Goal: Task Accomplishment & Management: Use online tool/utility

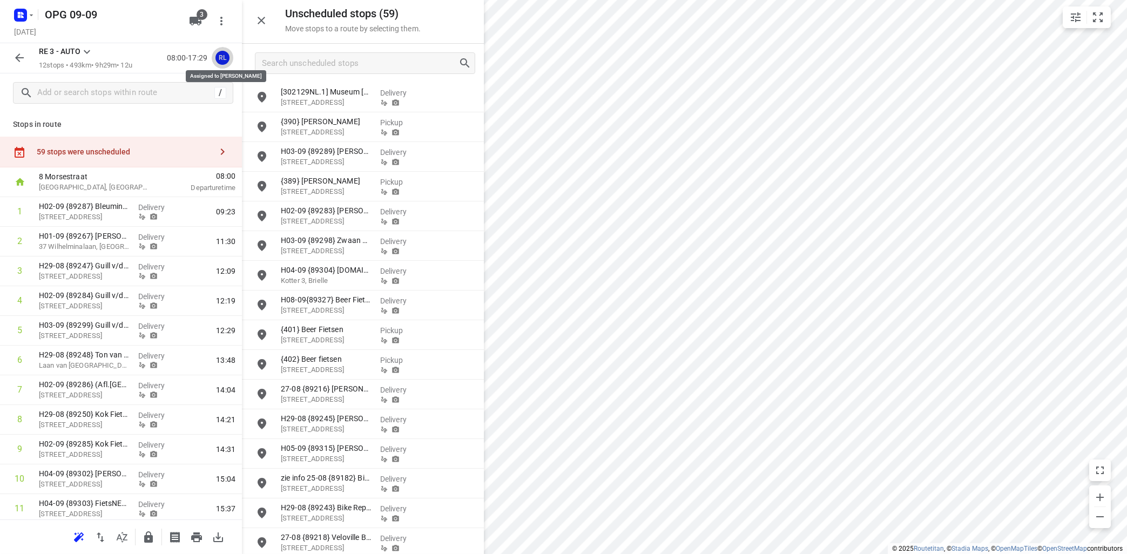
click at [219, 58] on div "RL" at bounding box center [222, 58] width 14 height 14
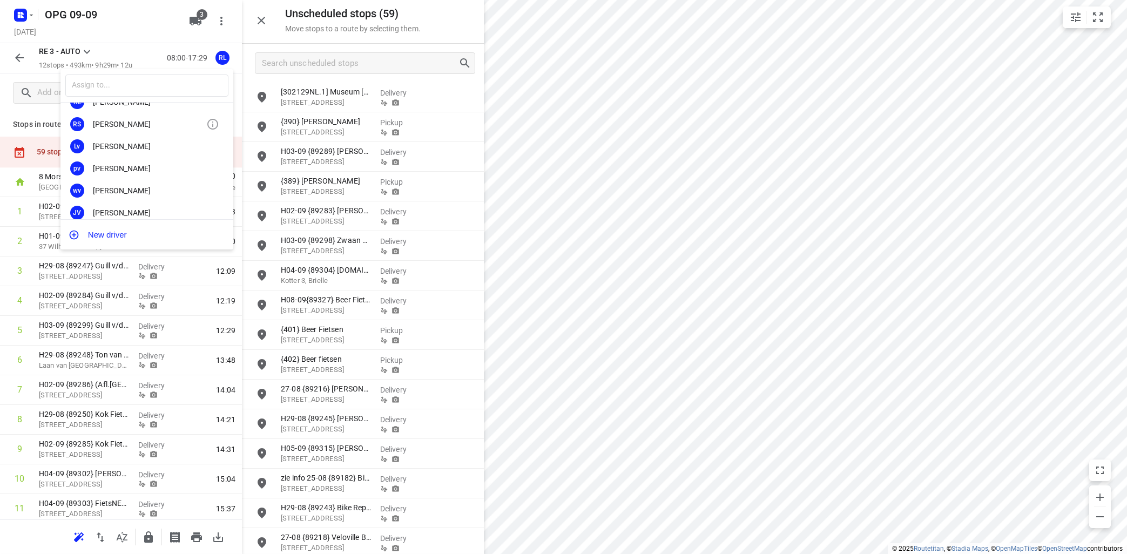
scroll to position [195, 0]
click at [131, 165] on div "[PERSON_NAME]" at bounding box center [149, 165] width 113 height 9
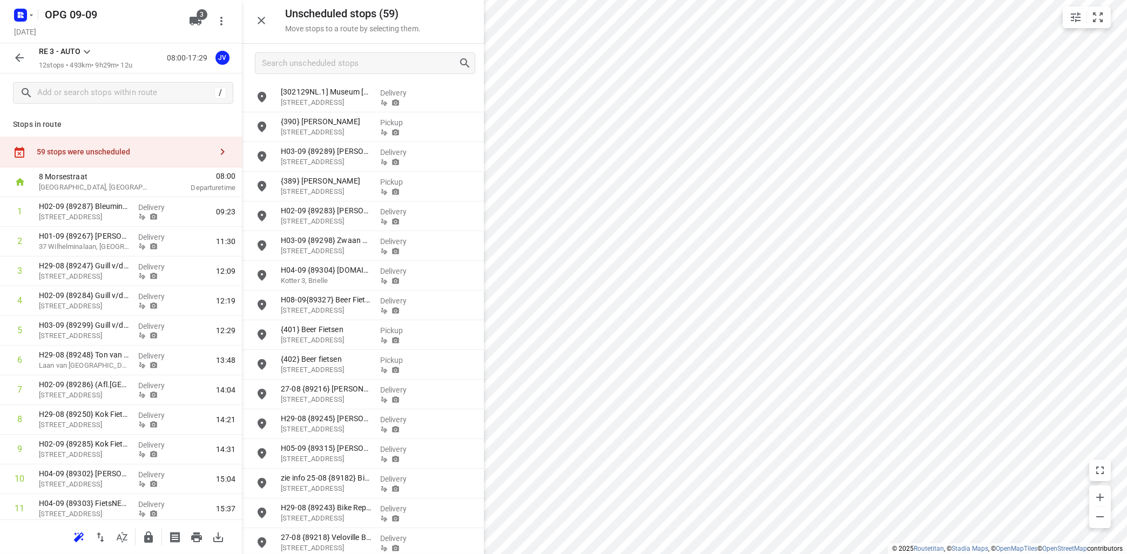
click at [87, 50] on icon at bounding box center [86, 51] width 13 height 13
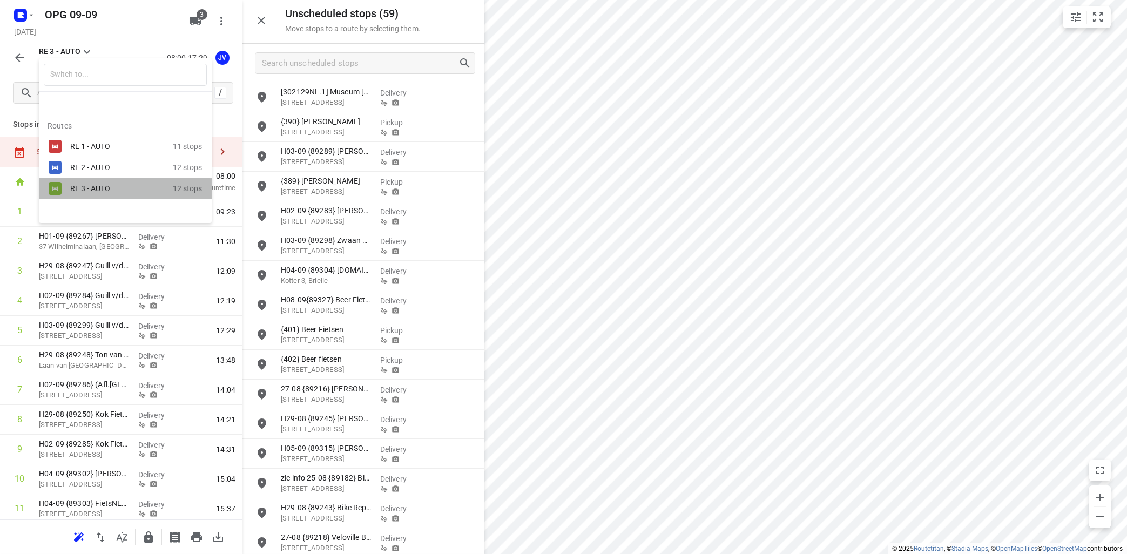
click at [96, 186] on div "RE 3 - AUTO" at bounding box center [116, 188] width 92 height 9
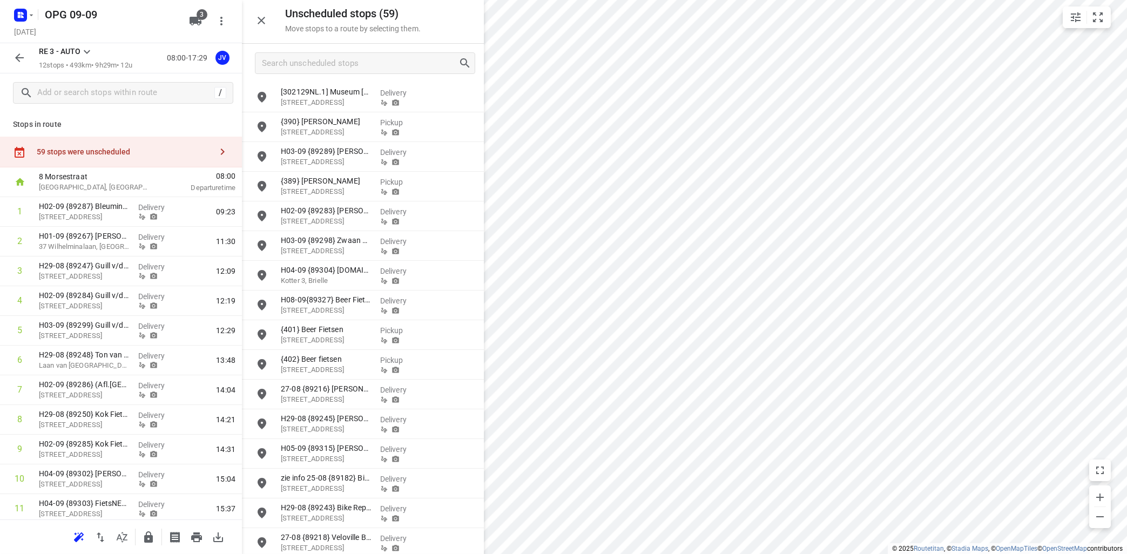
click at [89, 53] on icon at bounding box center [86, 51] width 13 height 13
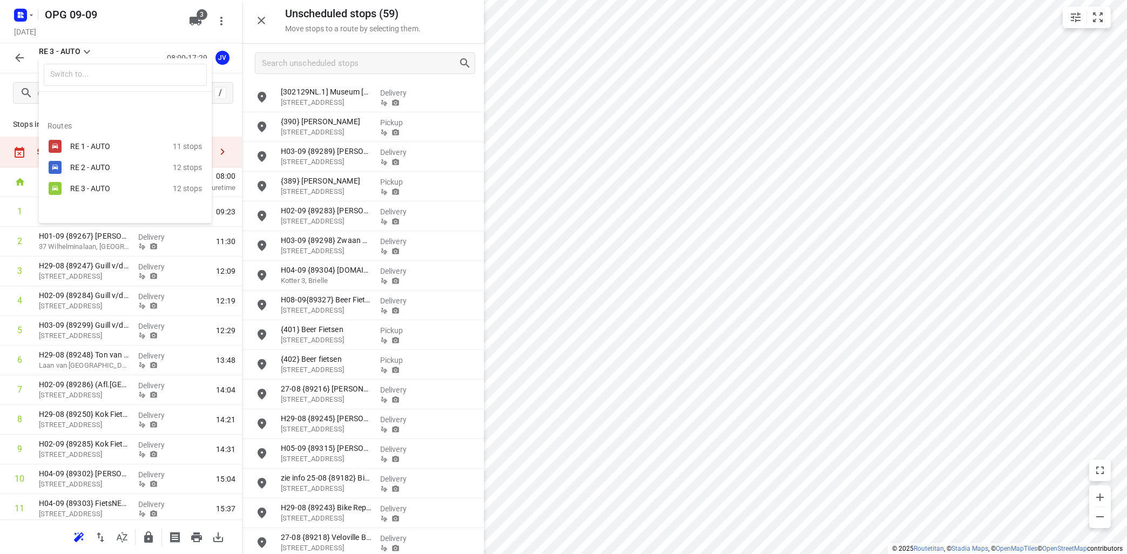
click at [98, 147] on div "RE 1 - AUTO" at bounding box center [116, 146] width 92 height 9
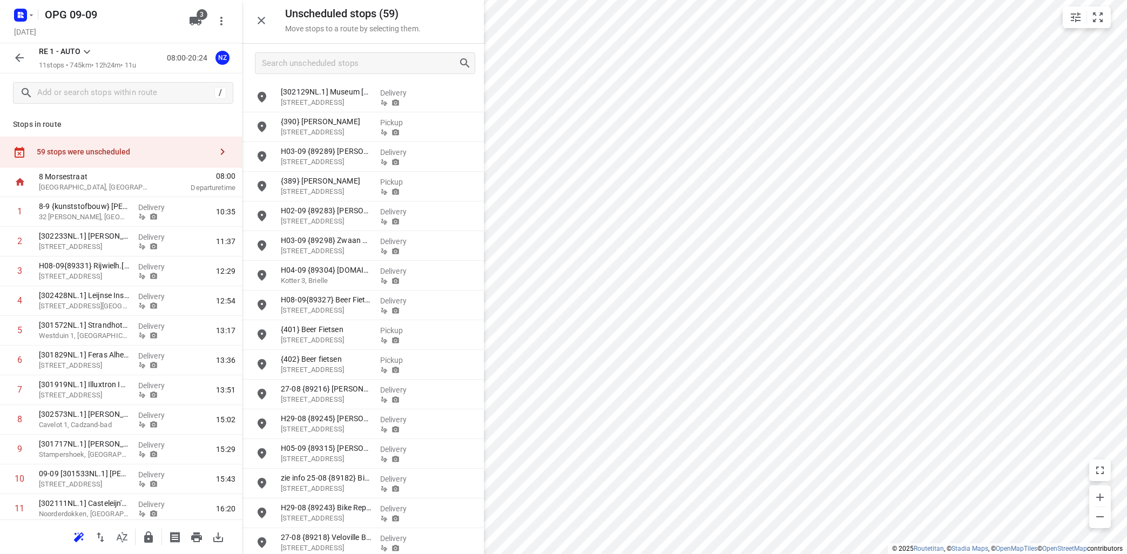
click at [87, 45] on div "RE 1 - AUTO 11 stops • 745km • 12h24m • 11u 08:00-20:24 NZ" at bounding box center [121, 58] width 242 height 30
click at [86, 56] on icon at bounding box center [86, 51] width 13 height 13
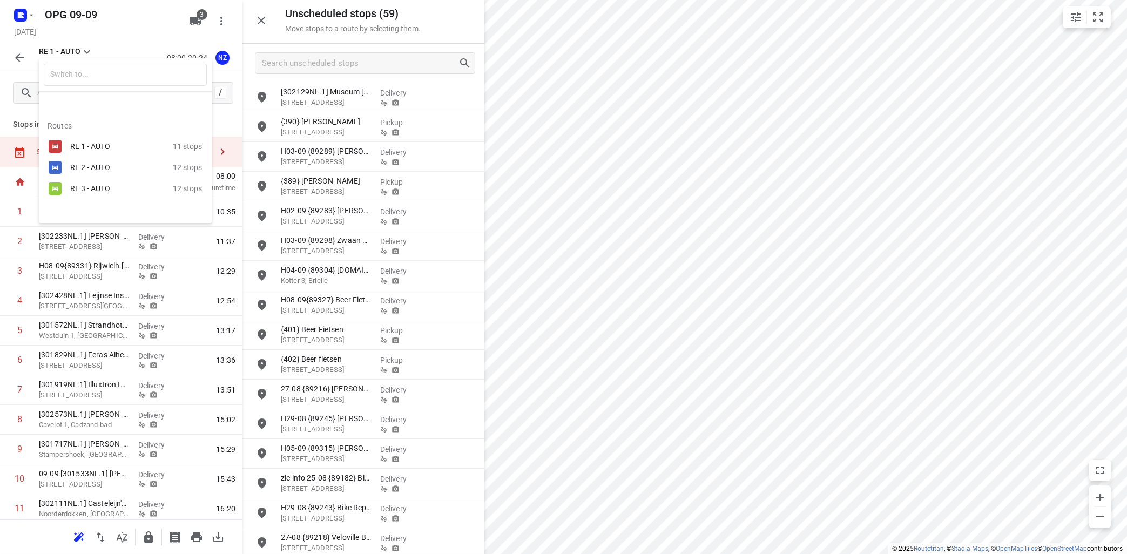
click at [94, 169] on div "RE 2 - AUTO" at bounding box center [116, 167] width 92 height 9
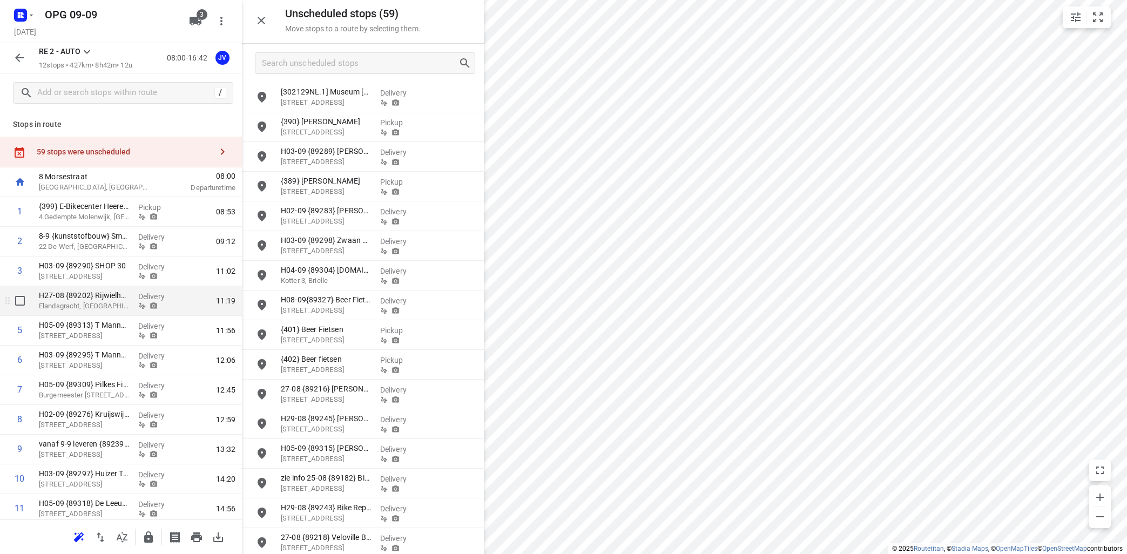
scroll to position [64, 0]
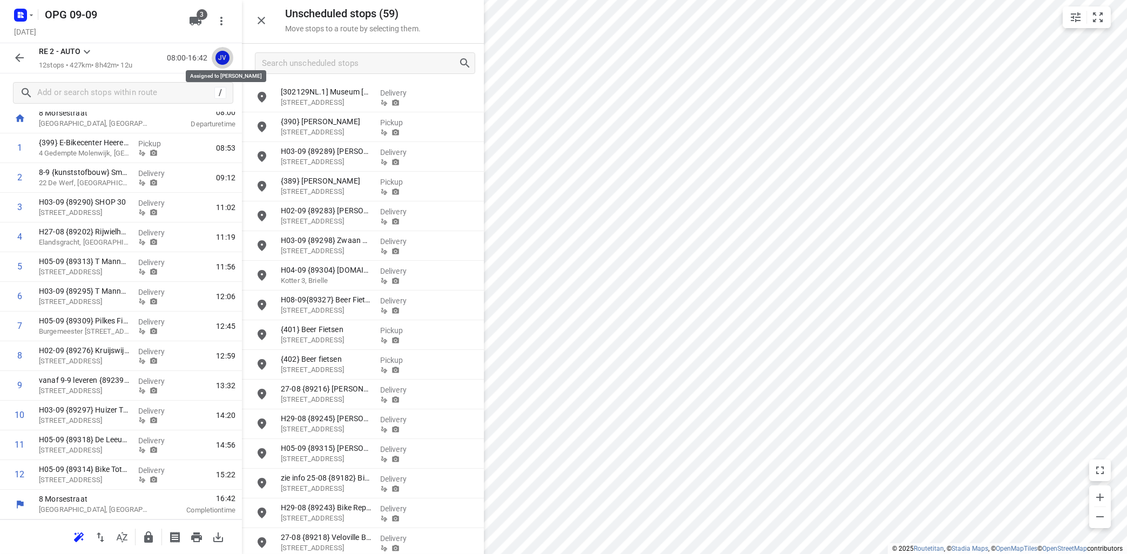
click at [222, 60] on div "JV" at bounding box center [222, 58] width 14 height 14
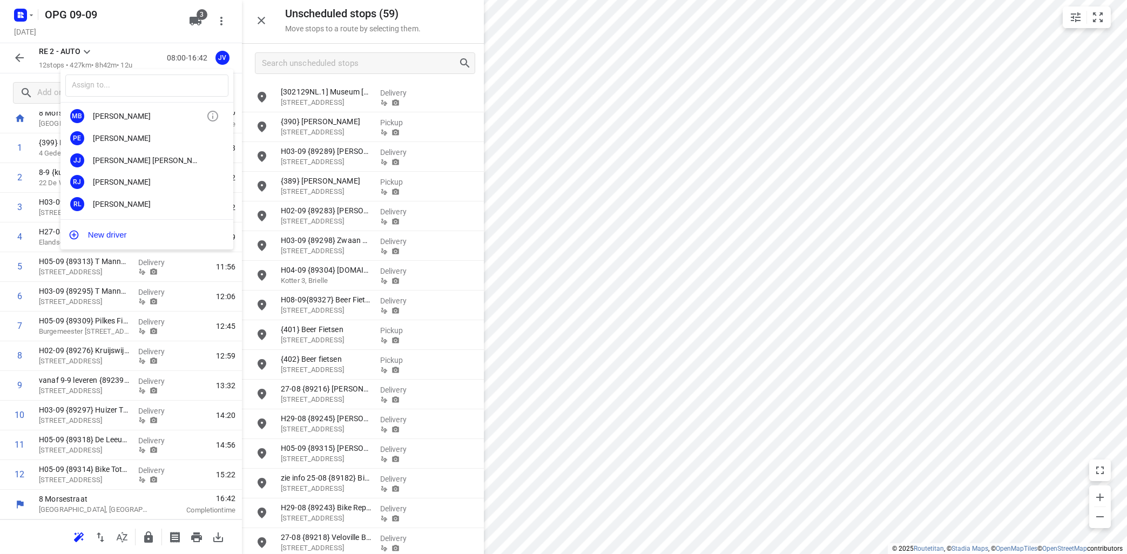
scroll to position [65, 0]
click at [153, 179] on div "RL [PERSON_NAME]" at bounding box center [146, 185] width 173 height 22
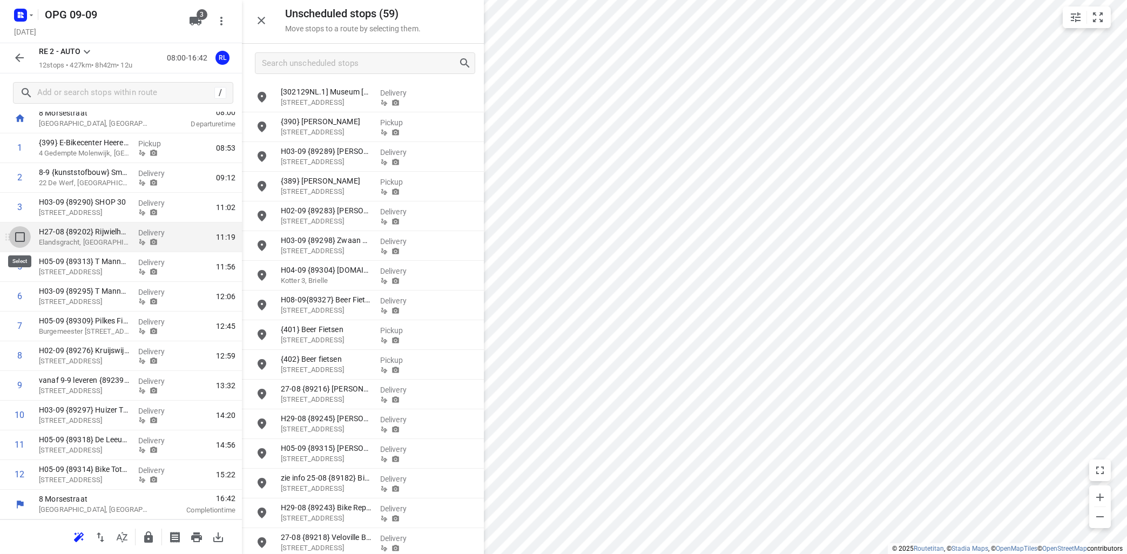
click at [21, 236] on input "checkbox" at bounding box center [20, 237] width 22 height 22
checkbox input "true"
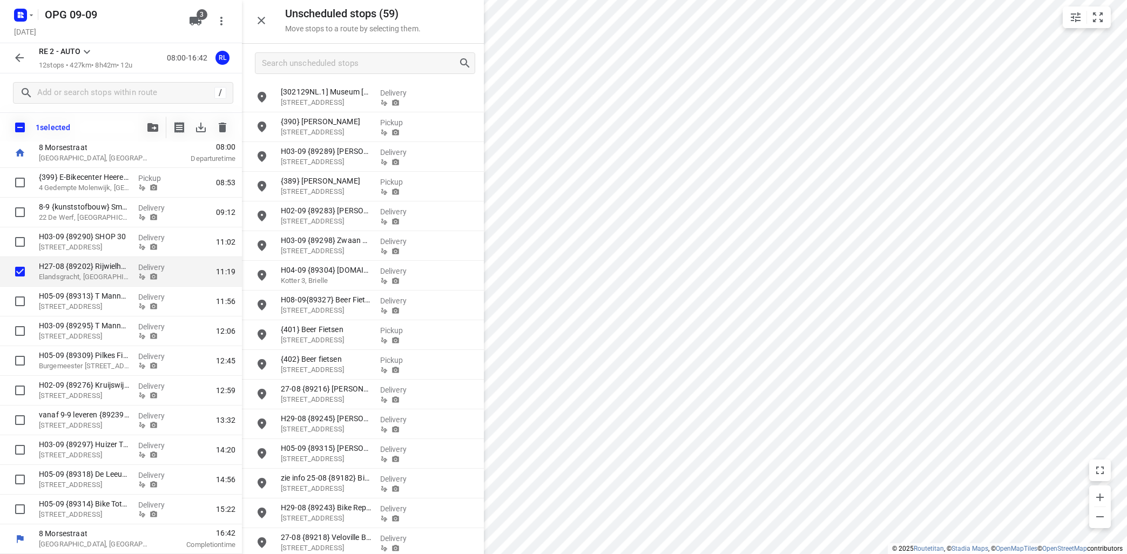
scroll to position [59, 0]
click at [150, 126] on icon "button" at bounding box center [152, 127] width 11 height 9
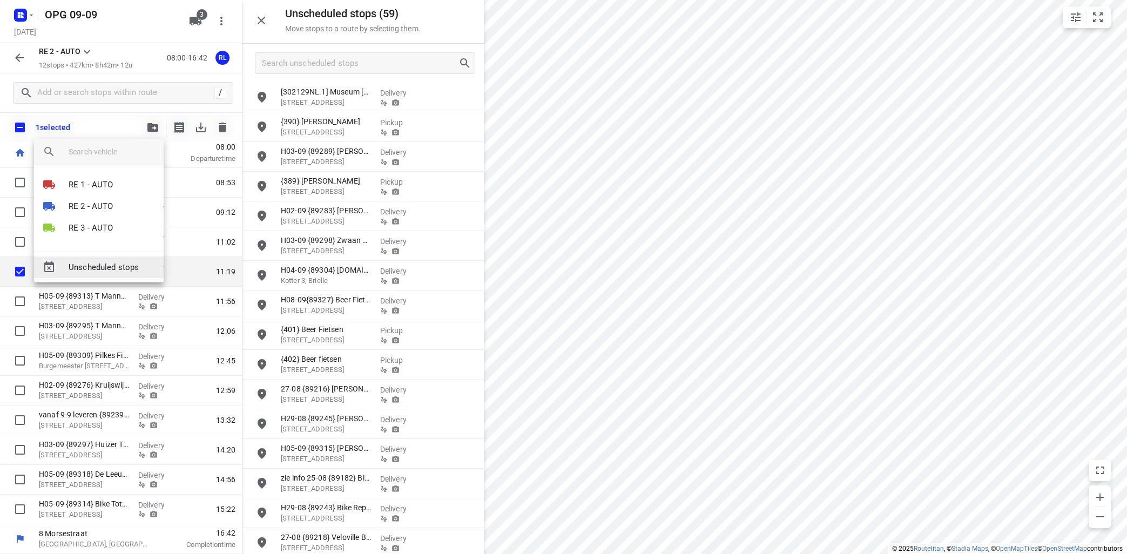
click at [119, 267] on span "Unscheduled stops" at bounding box center [112, 267] width 86 height 12
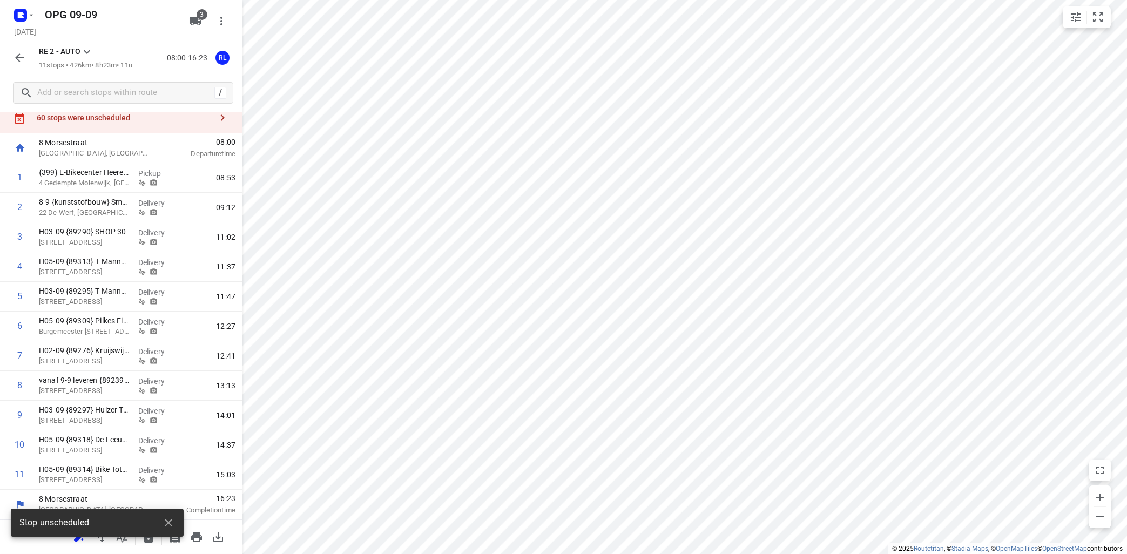
scroll to position [34, 0]
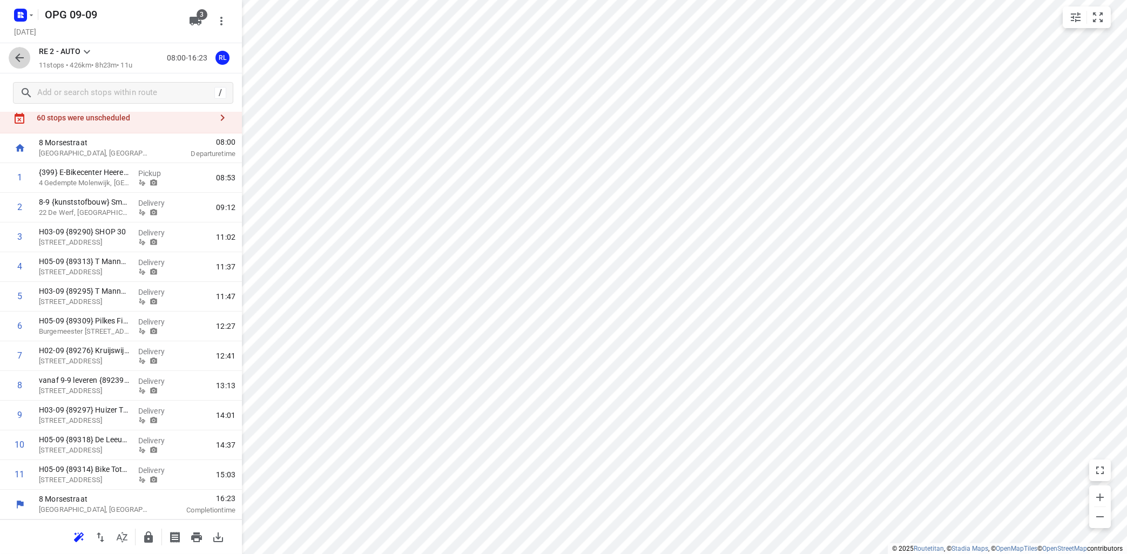
click at [23, 58] on icon "button" at bounding box center [19, 57] width 9 height 9
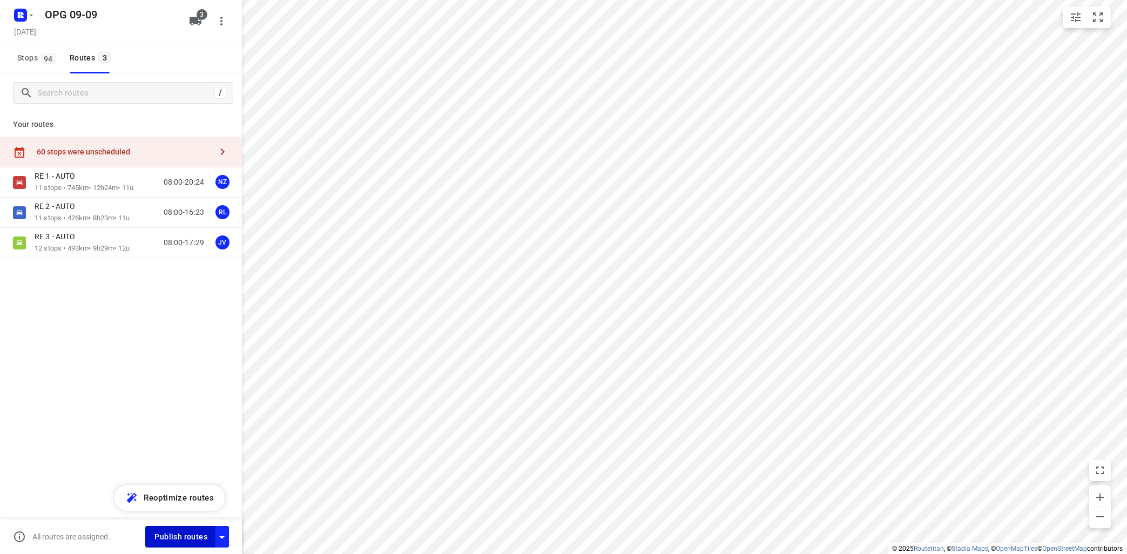
click at [196, 533] on span "Publish routes" at bounding box center [180, 536] width 53 height 13
